Goal: Information Seeking & Learning: Check status

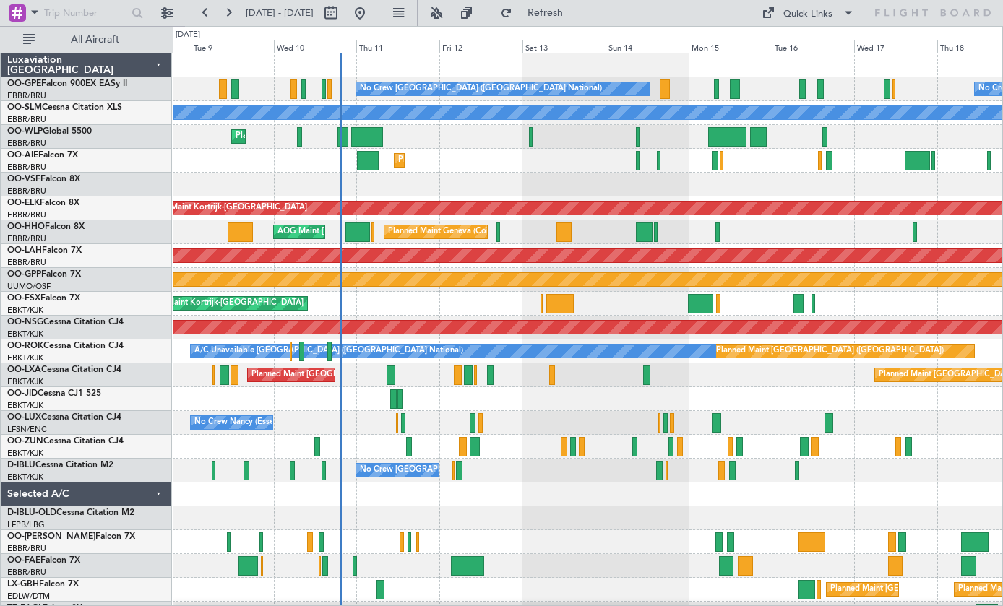
click at [569, 228] on div at bounding box center [563, 233] width 15 height 20
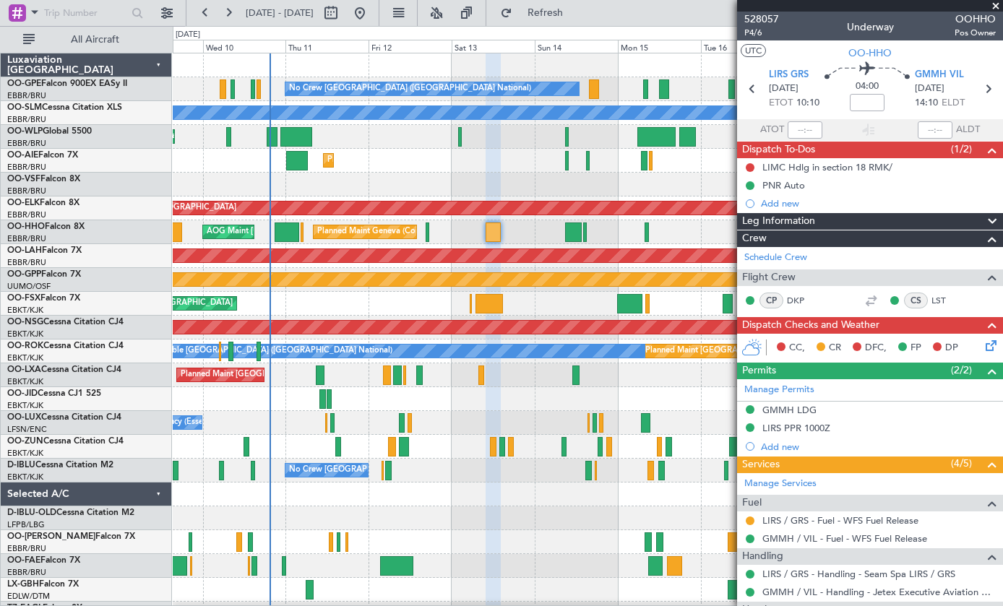
click at [657, 127] on div at bounding box center [656, 137] width 38 height 20
click at [659, 134] on div at bounding box center [656, 137] width 38 height 20
type input "+02:05"
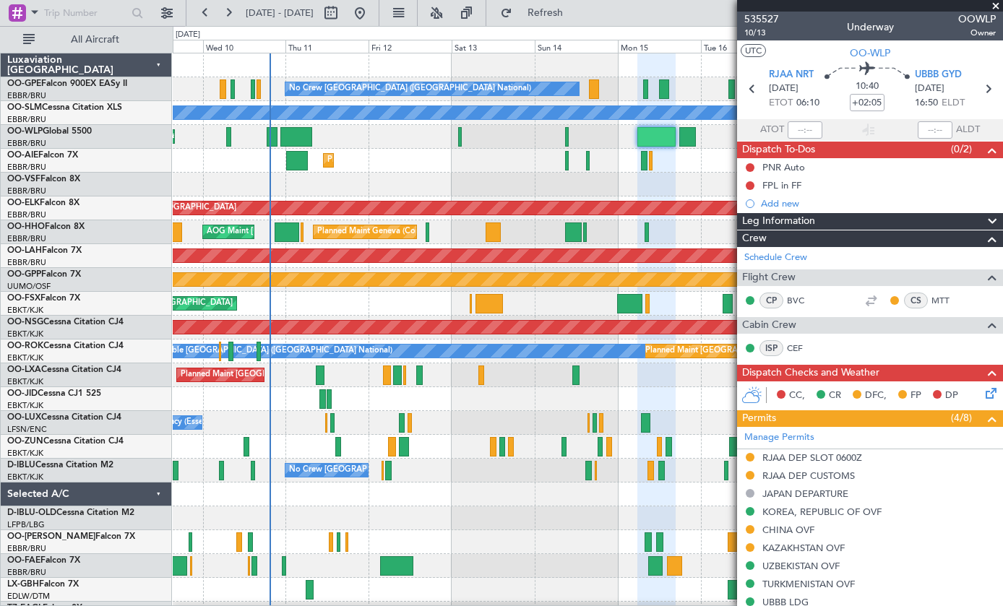
click at [999, 9] on span at bounding box center [995, 6] width 14 height 13
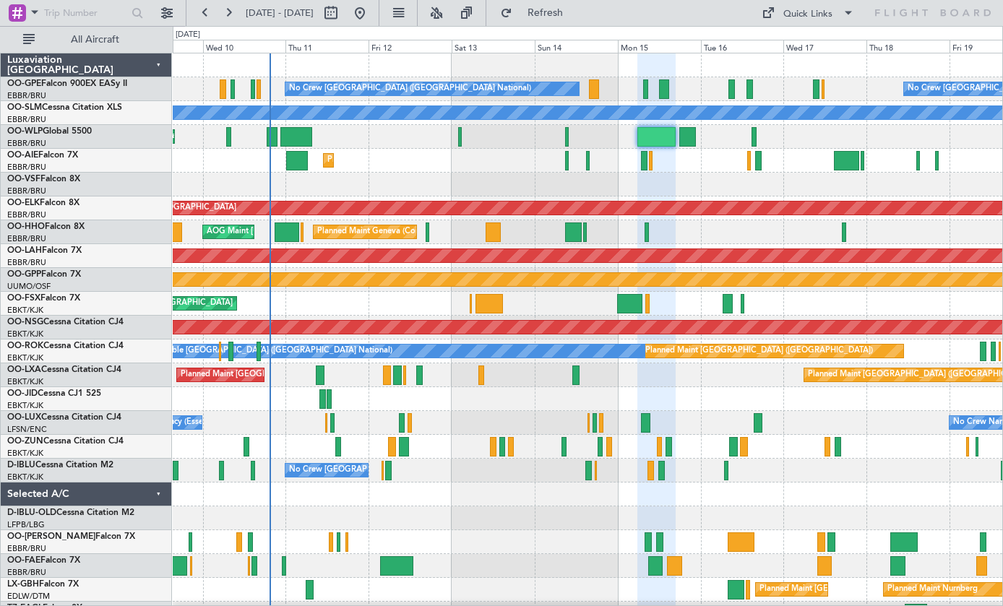
type input "0"
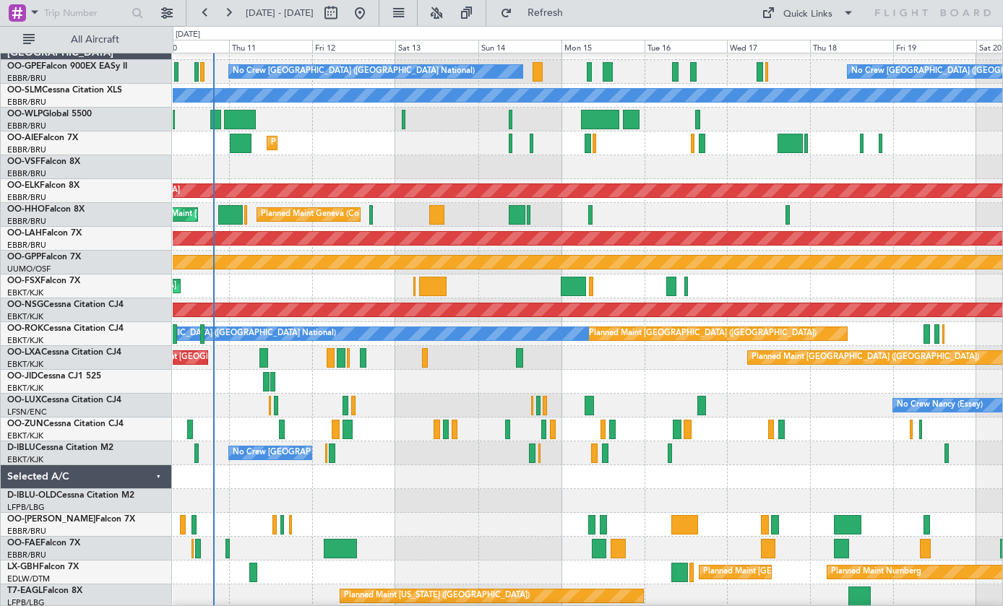
scroll to position [17, 0]
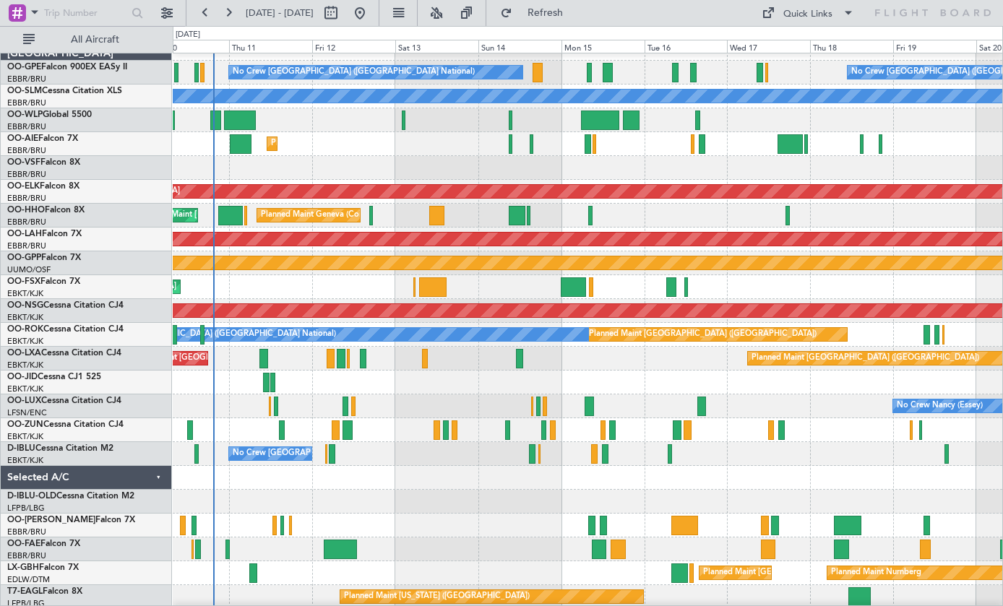
click at [417, 275] on div "Grounded [PERSON_NAME]" at bounding box center [588, 263] width 830 height 24
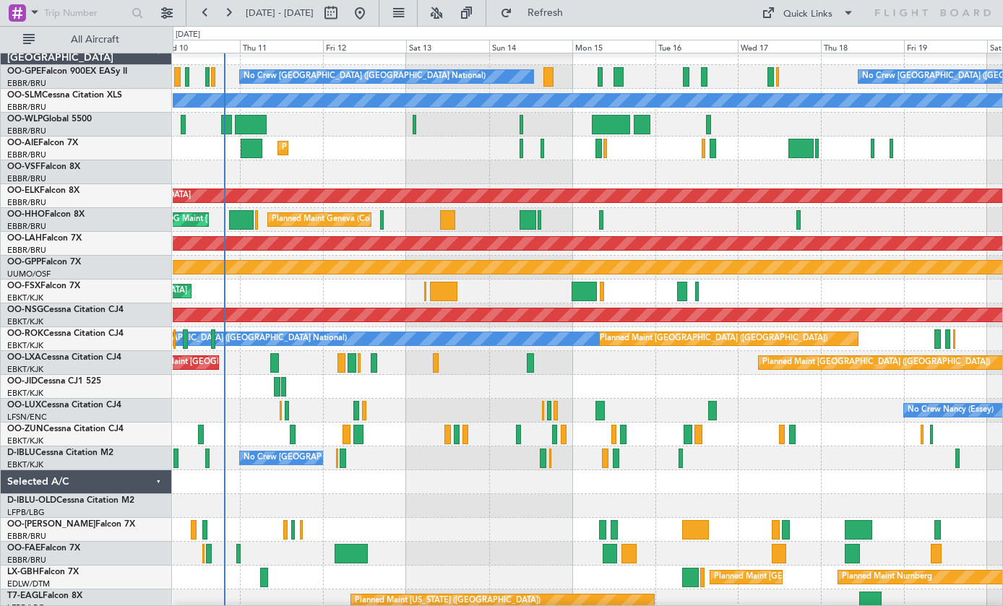
click at [427, 295] on div "Planned Maint Kortrijk-[GEOGRAPHIC_DATA]" at bounding box center [588, 292] width 830 height 24
click at [440, 292] on div at bounding box center [444, 292] width 28 height 20
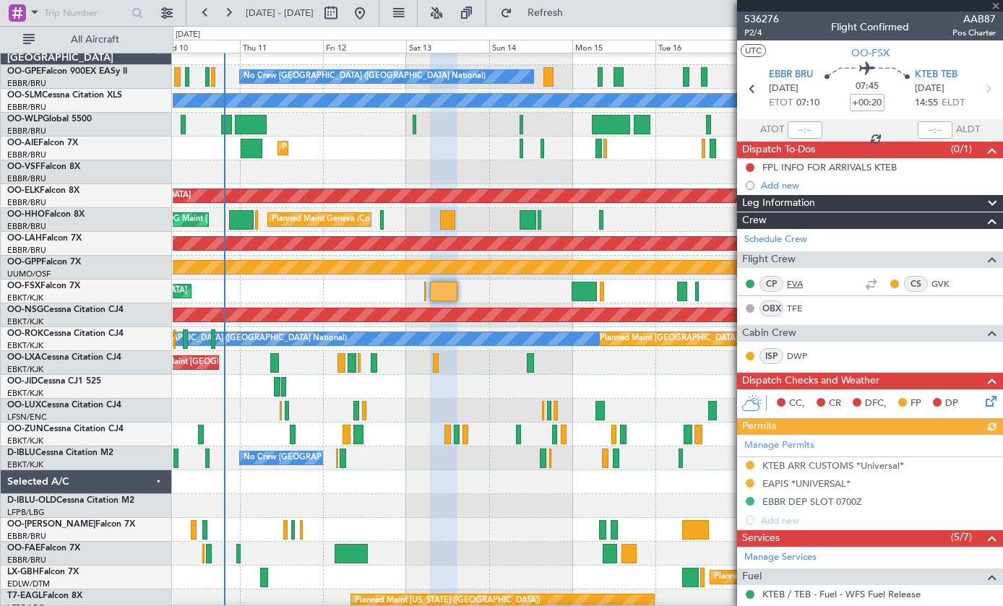
click at [801, 279] on link "FVA" at bounding box center [803, 283] width 33 height 13
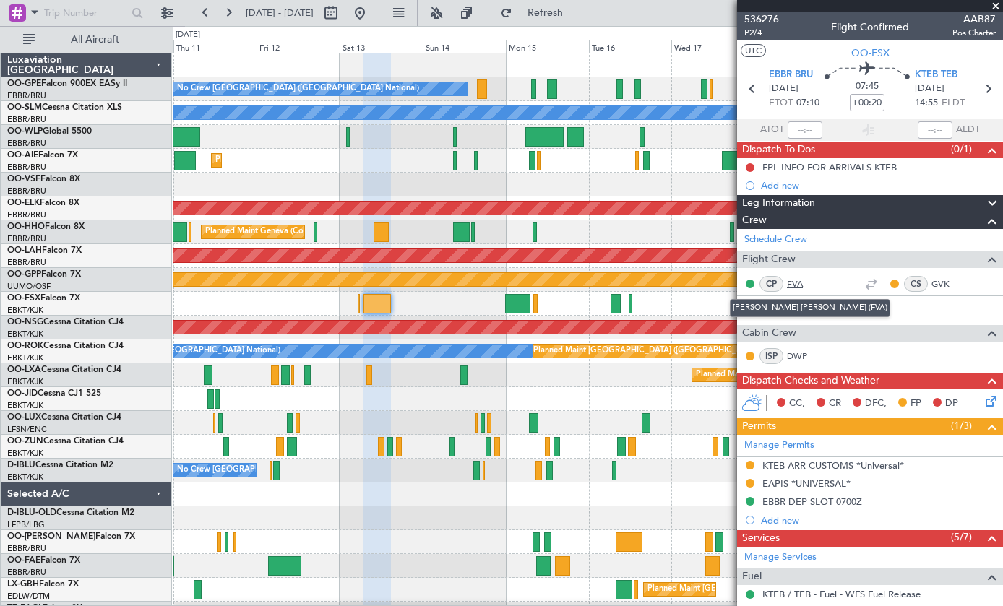
scroll to position [0, 0]
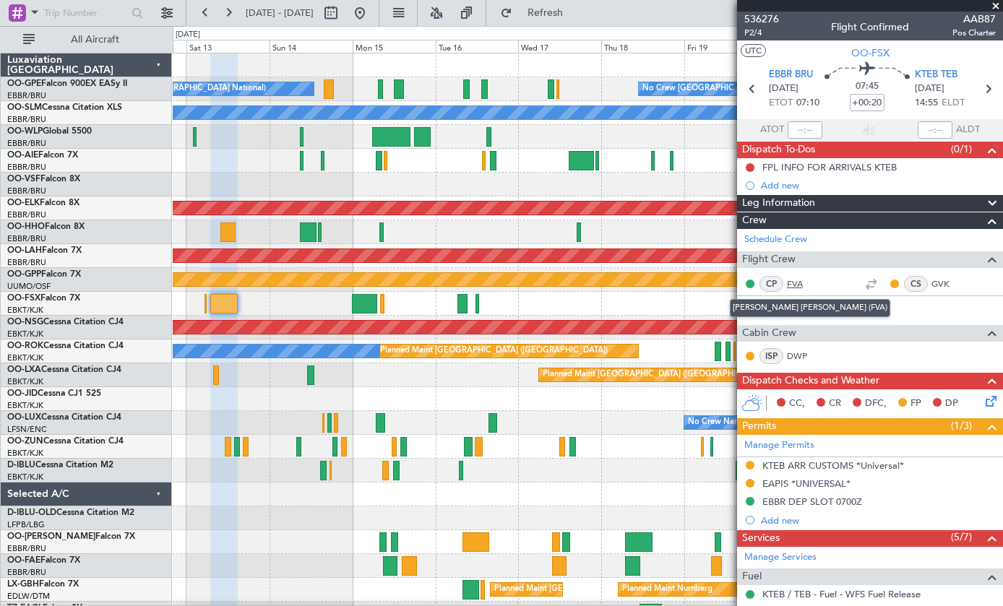
click at [463, 302] on div at bounding box center [462, 304] width 10 height 20
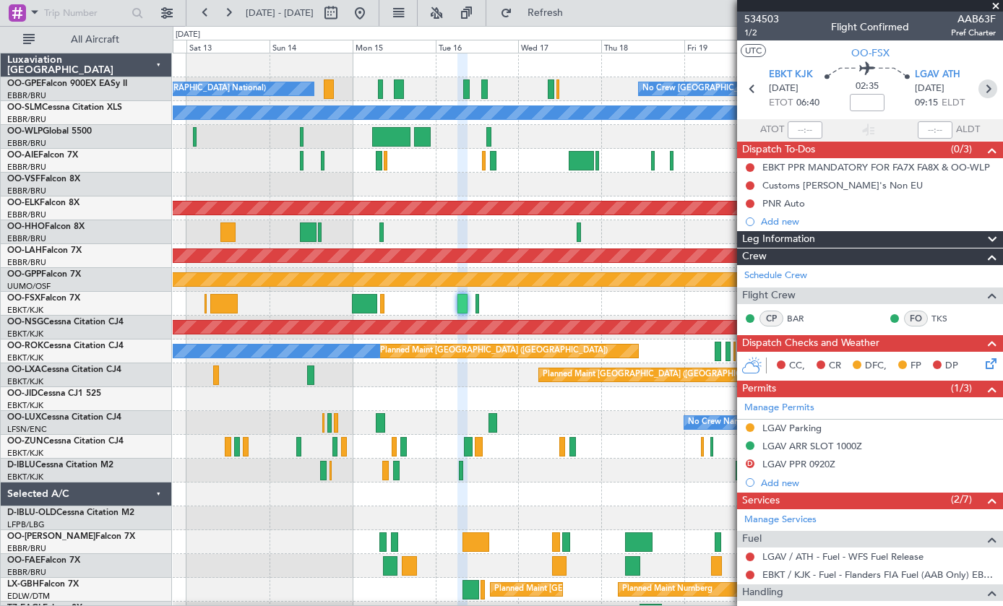
click at [991, 82] on icon at bounding box center [987, 88] width 19 height 19
type input "0"
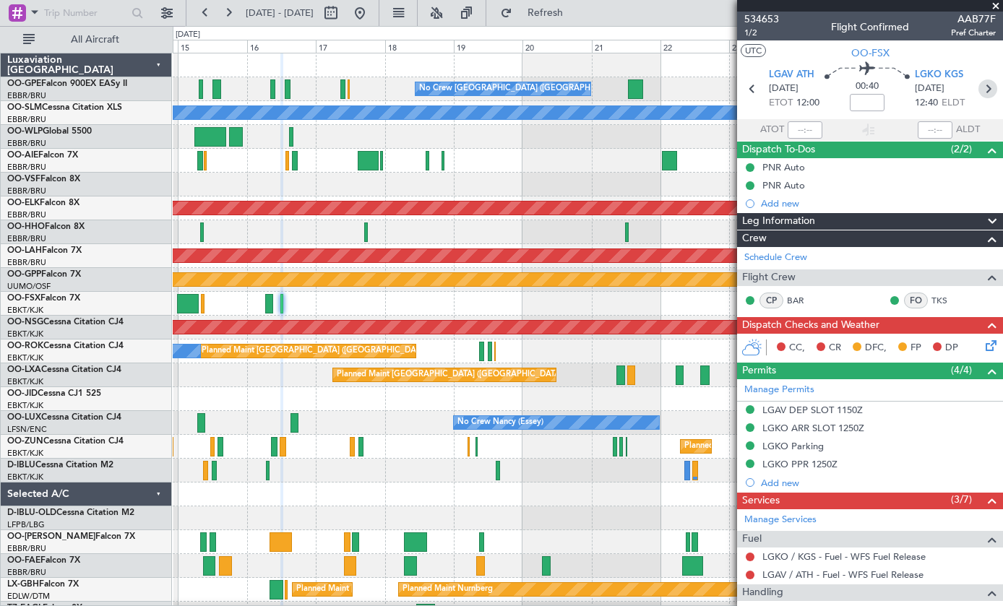
scroll to position [19, 0]
